Goal: Book appointment/travel/reservation

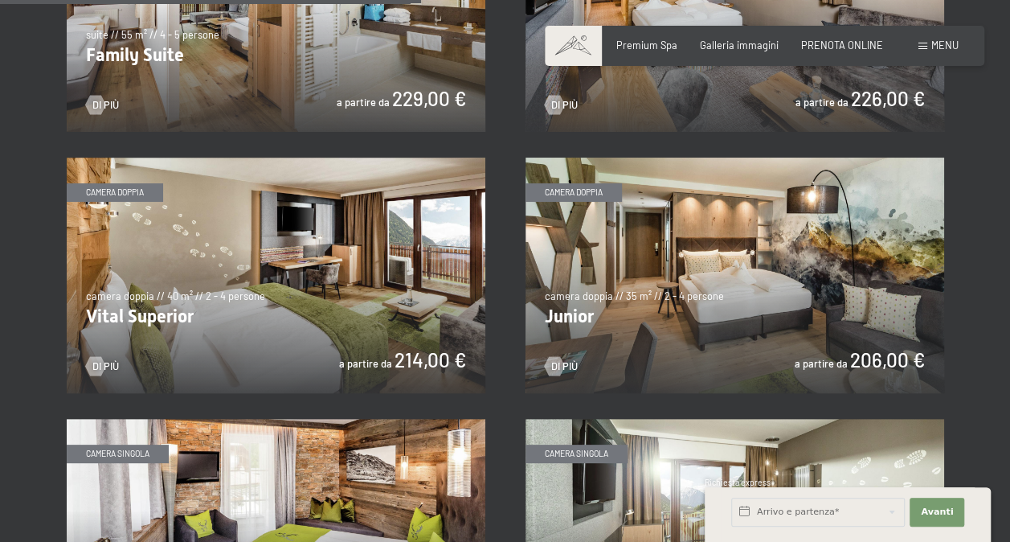
scroll to position [1688, 0]
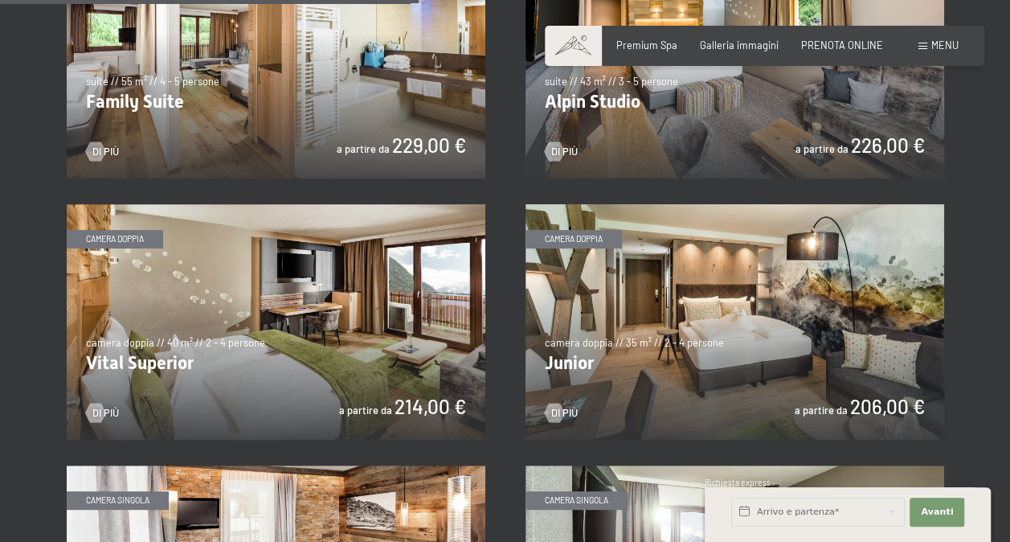
click at [565, 236] on img at bounding box center [735, 321] width 419 height 235
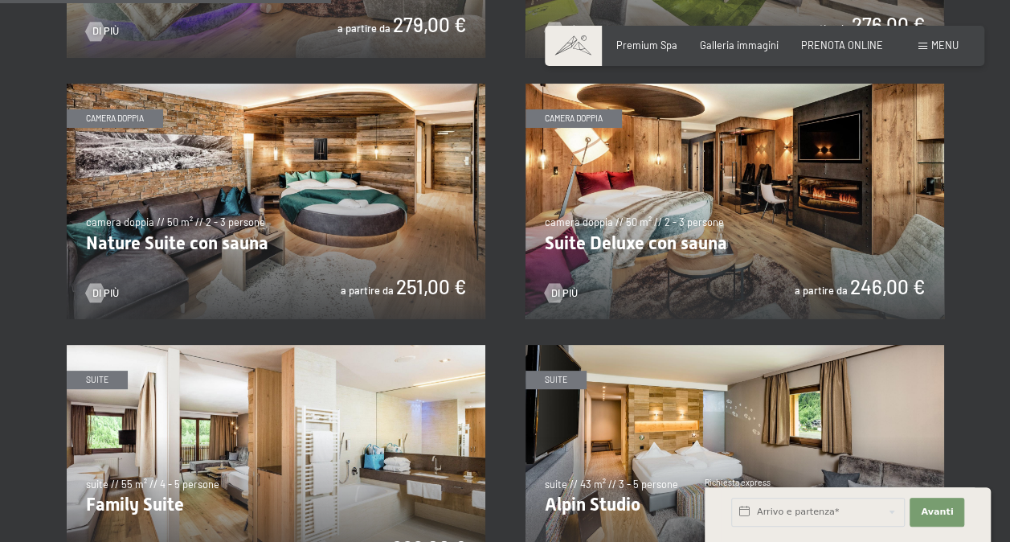
scroll to position [1768, 0]
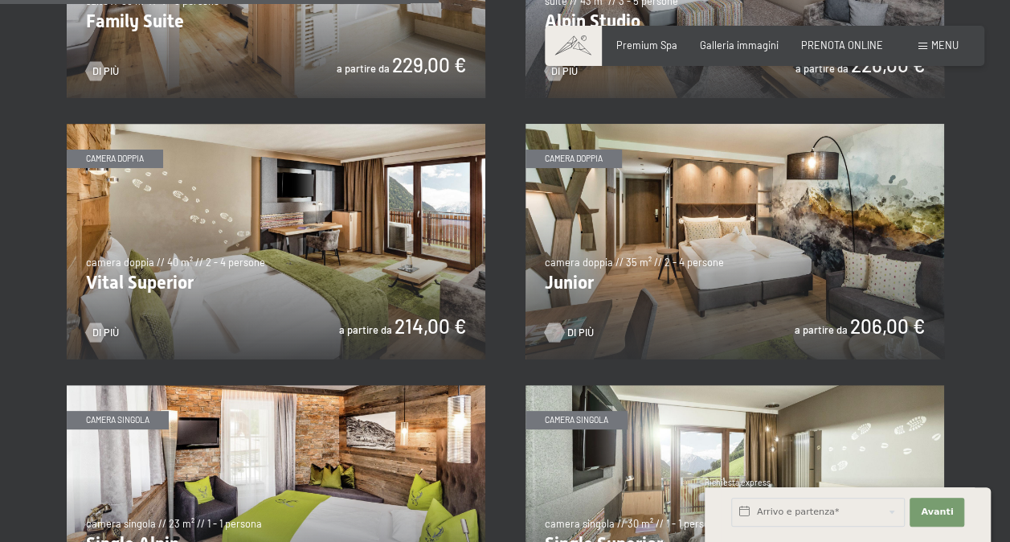
click at [555, 334] on div at bounding box center [554, 332] width 11 height 19
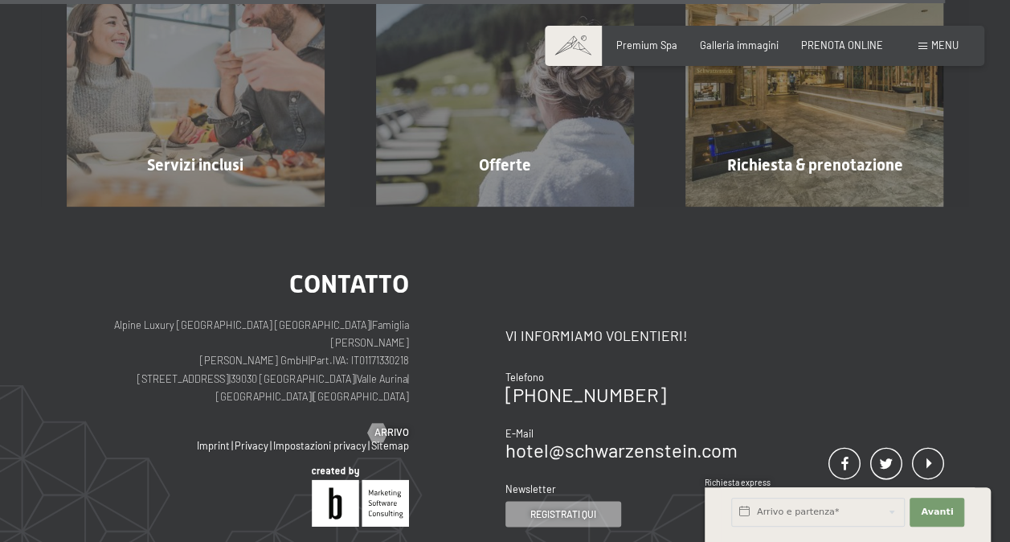
scroll to position [4145, 0]
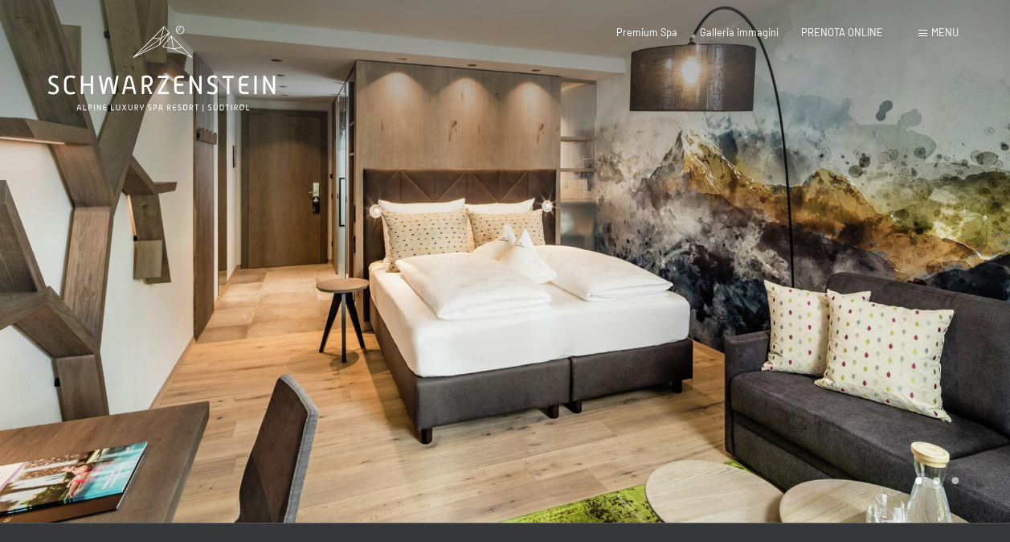
click at [887, 301] on div at bounding box center [759, 261] width 506 height 522
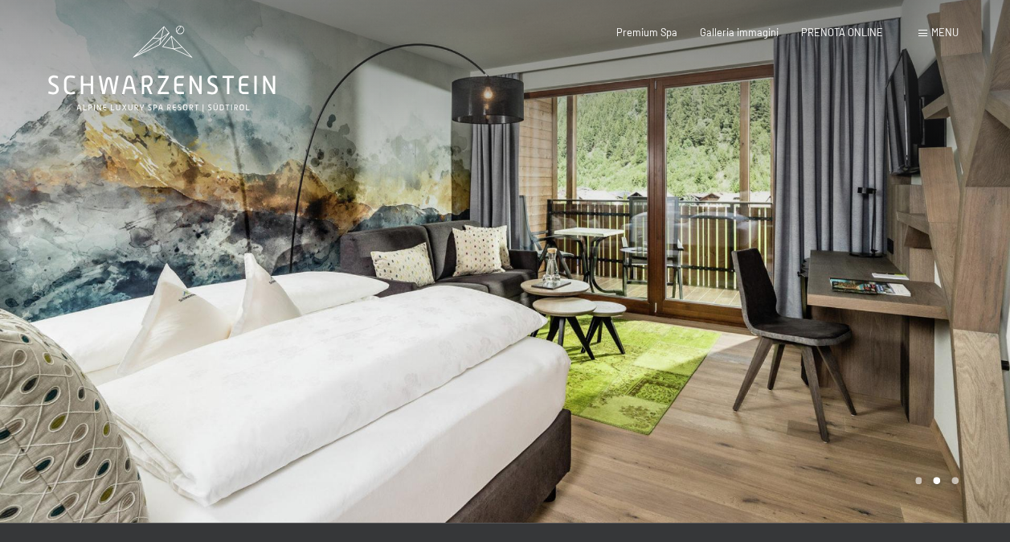
click at [883, 302] on div at bounding box center [759, 261] width 506 height 522
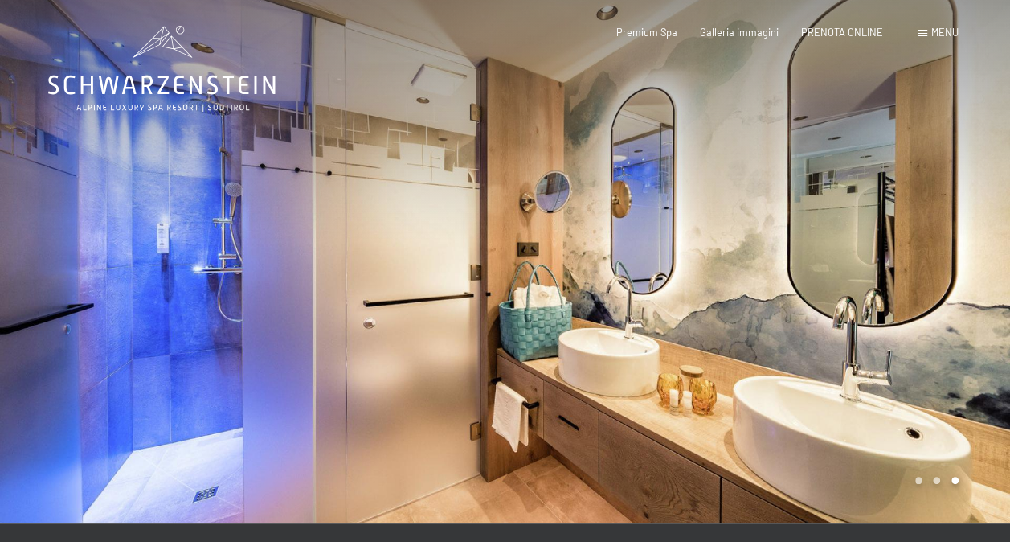
click at [883, 302] on div at bounding box center [759, 261] width 506 height 522
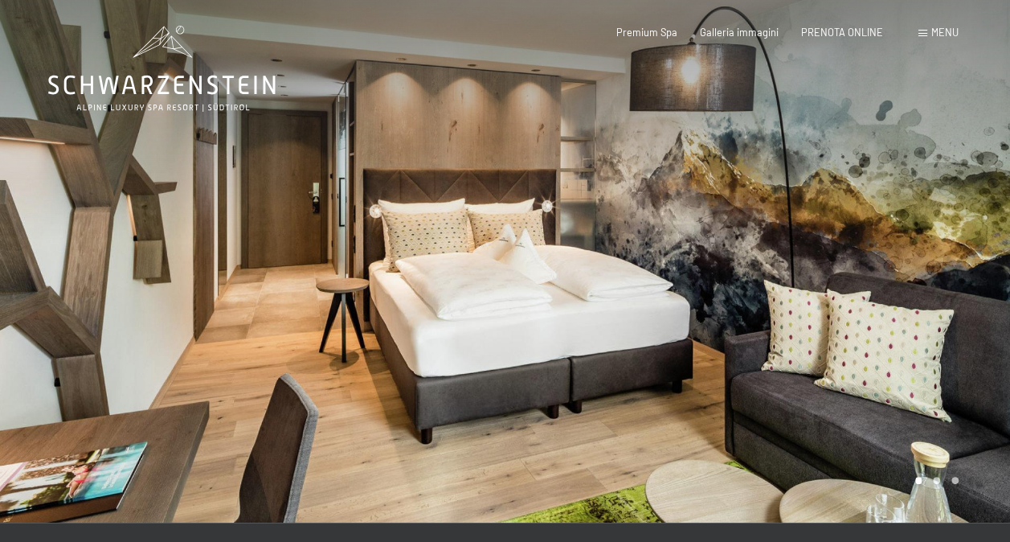
click at [883, 302] on div at bounding box center [759, 261] width 506 height 522
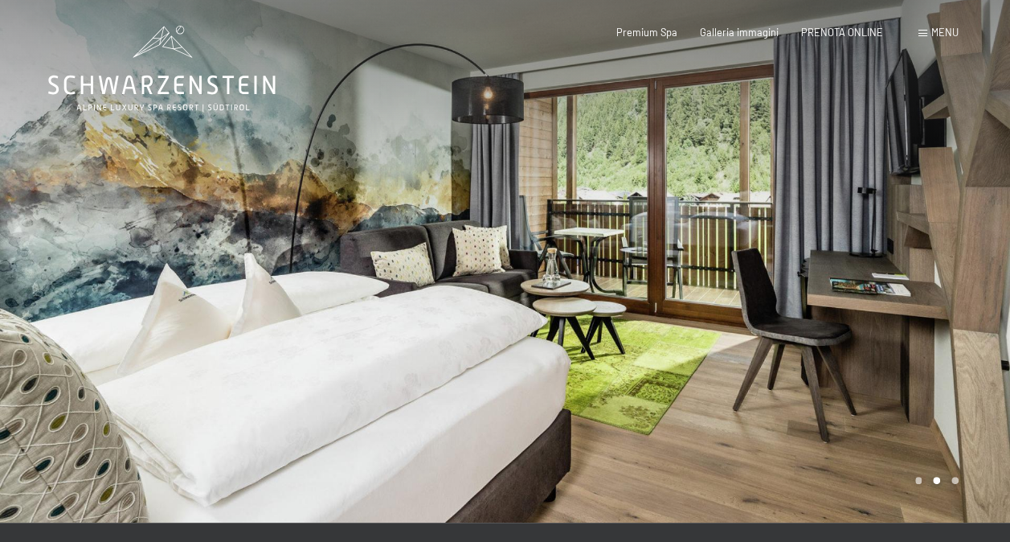
click at [883, 302] on div at bounding box center [759, 261] width 506 height 522
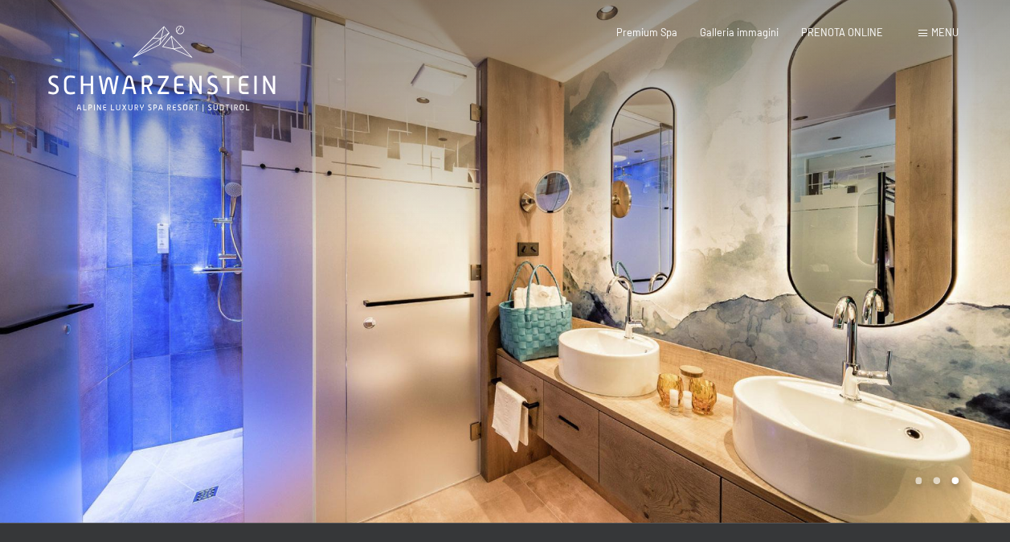
click at [883, 302] on div at bounding box center [759, 261] width 506 height 522
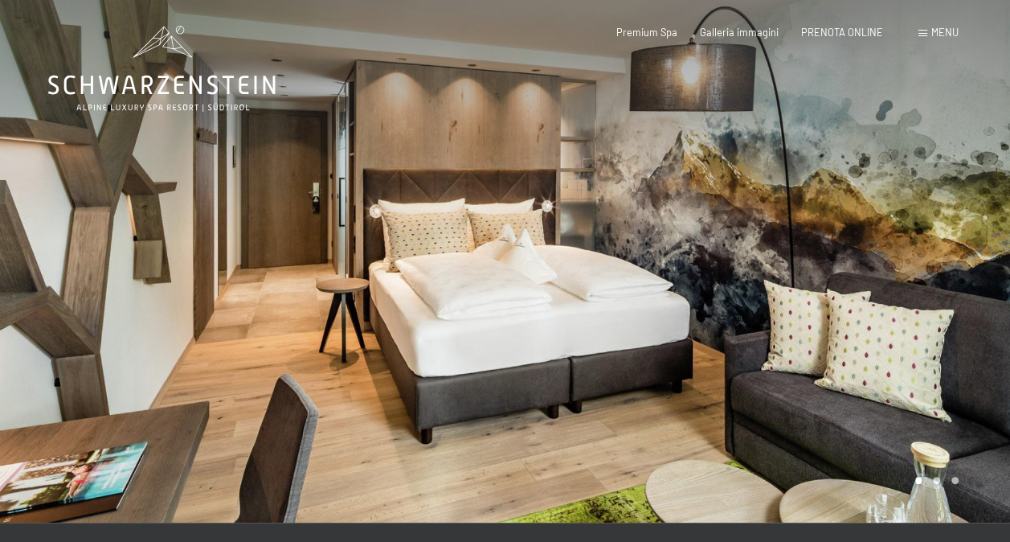
click at [883, 302] on div at bounding box center [759, 261] width 506 height 522
click at [133, 288] on div at bounding box center [253, 261] width 506 height 522
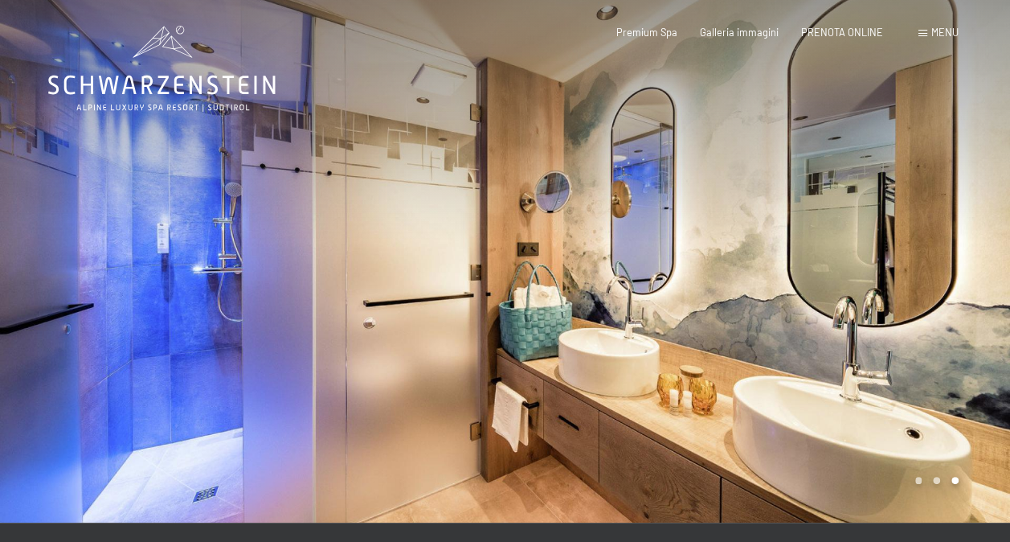
click at [133, 288] on div at bounding box center [253, 261] width 506 height 522
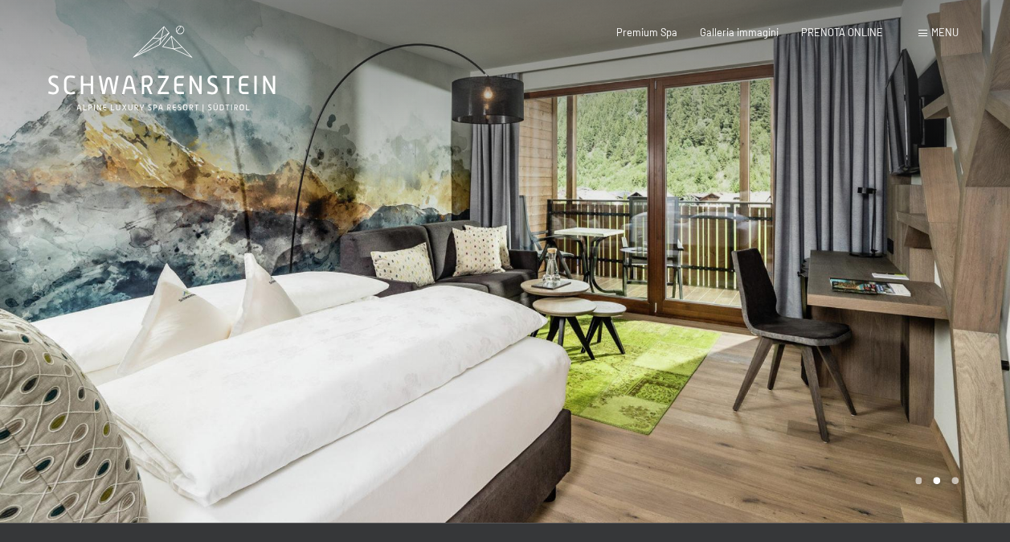
click at [133, 288] on div at bounding box center [253, 261] width 506 height 522
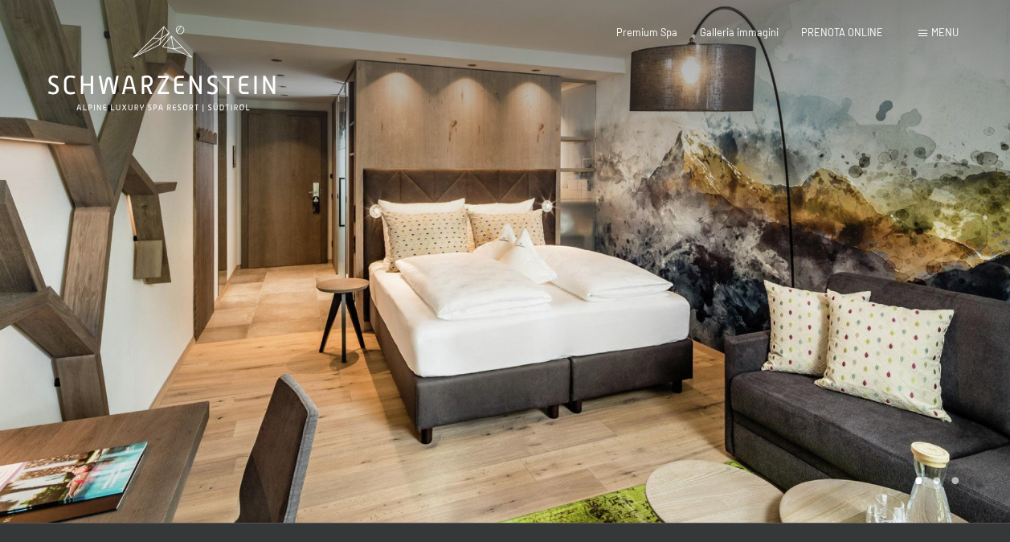
click at [133, 288] on div at bounding box center [253, 261] width 506 height 522
